Goal: Task Accomplishment & Management: Complete application form

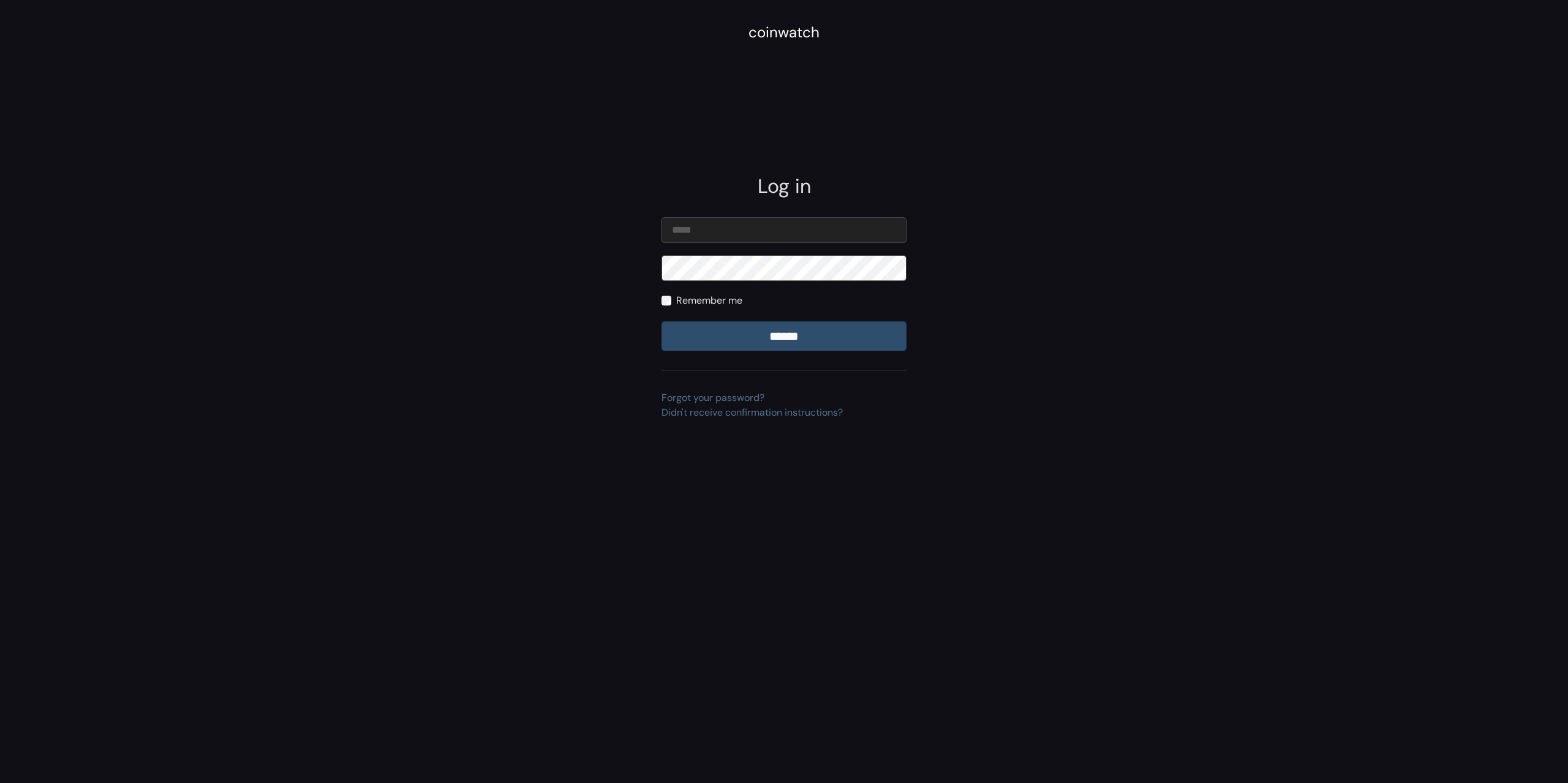
type input "**********"
click at [789, 340] on input "******" at bounding box center [784, 336] width 245 height 30
type input "**********"
click at [795, 331] on input "******" at bounding box center [784, 336] width 245 height 30
